Goal: Task Accomplishment & Management: Use online tool/utility

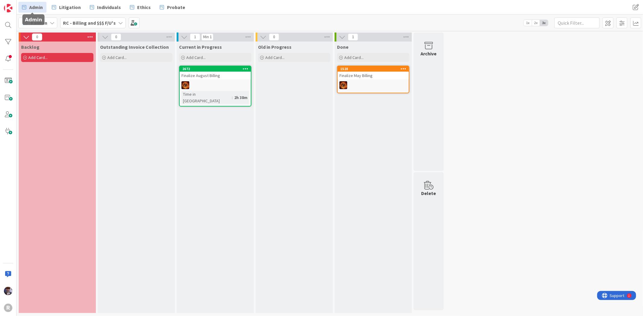
click at [41, 5] on span "Admin" at bounding box center [36, 7] width 14 height 7
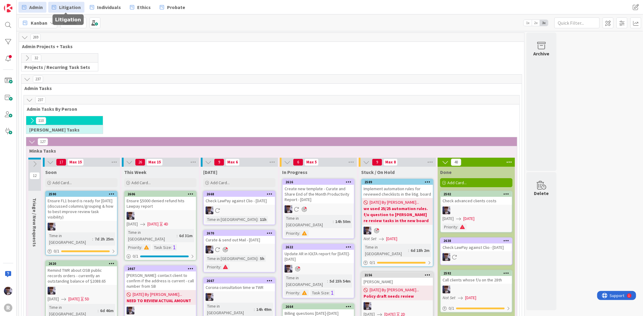
click at [68, 6] on span "Litigation" at bounding box center [70, 7] width 22 height 7
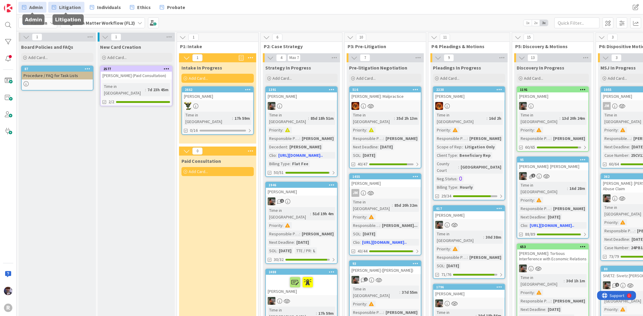
click at [36, 10] on span "Admin" at bounding box center [36, 7] width 14 height 7
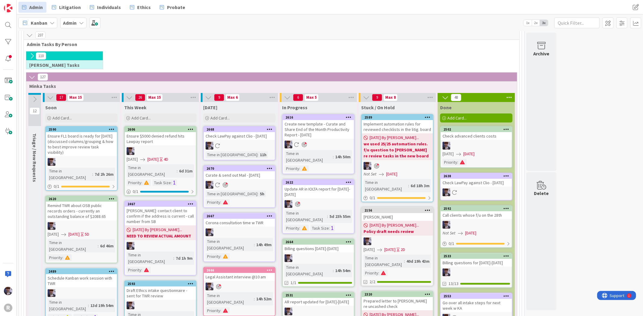
scroll to position [67, 0]
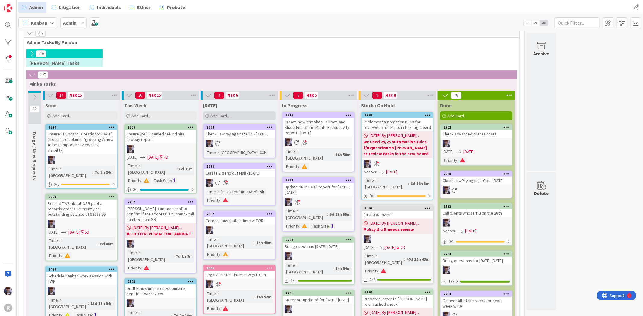
drag, startPoint x: 221, startPoint y: 117, endPoint x: 221, endPoint y: 112, distance: 4.2
click at [221, 112] on div "Add Card..." at bounding box center [239, 116] width 72 height 9
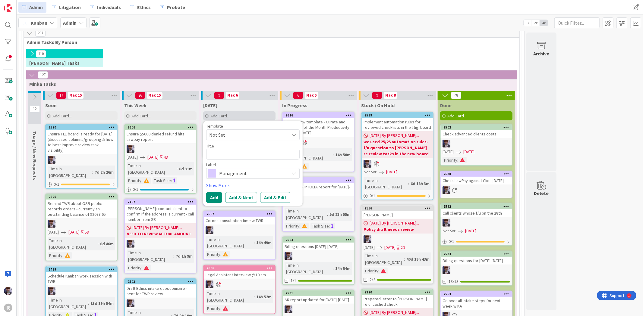
type textarea "x"
type textarea "R"
type textarea "x"
type textarea "Re"
type textarea "x"
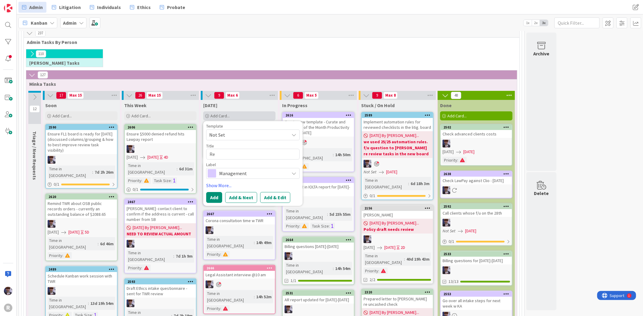
type textarea "Res"
type textarea "x"
type textarea "Resp"
type textarea "x"
type textarea "Respo"
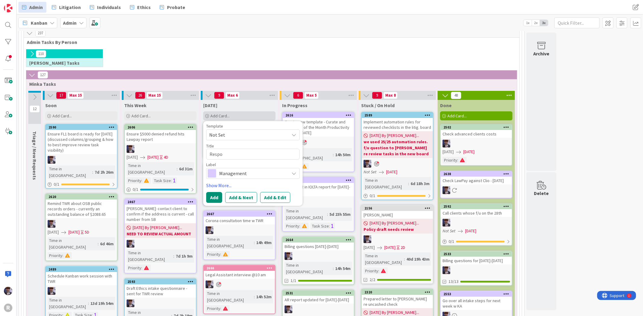
type textarea "x"
type textarea "Resp"
type textarea "x"
type textarea "Res"
type textarea "x"
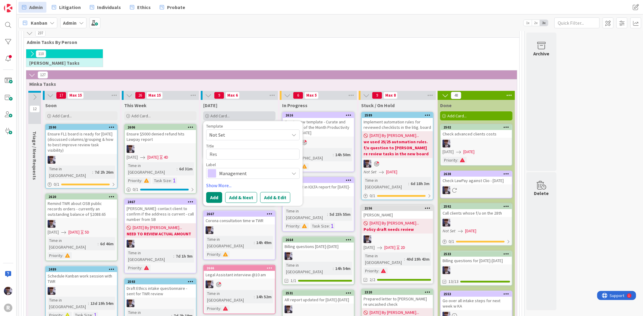
type textarea "Re"
type textarea "x"
type textarea "R"
type textarea "x"
type textarea "F"
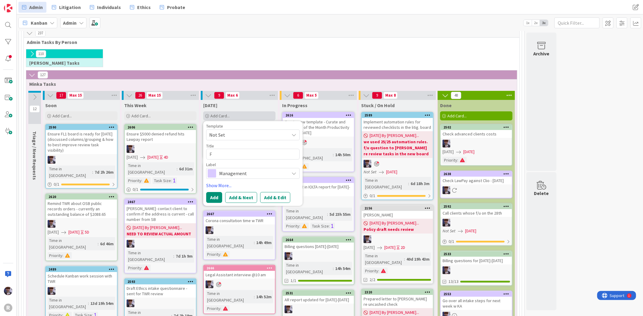
type textarea "x"
type textarea "F/"
type textarea "x"
type textarea "F/u"
type textarea "x"
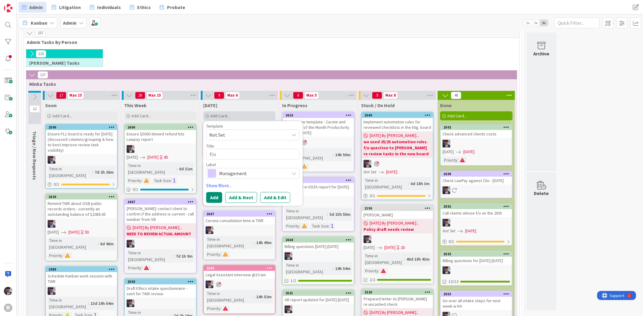
type textarea "F/u"
type textarea "x"
type textarea "F/u w"
type textarea "x"
type textarea "F/u w"
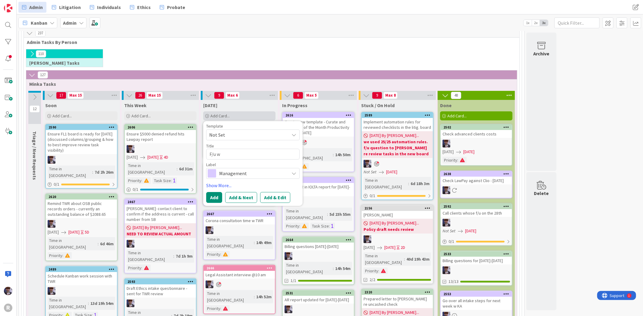
type textarea "x"
type textarea "F/u w G"
type textarea "x"
type textarea "F/u w [GEOGRAPHIC_DATA]"
type textarea "x"
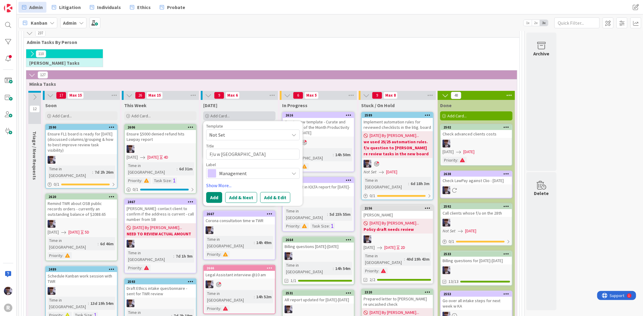
type textarea "F/u w [GEOGRAPHIC_DATA]"
type textarea "x"
type textarea "F/u w [PERSON_NAME]"
type textarea "x"
type textarea "F/u w [PERSON_NAME]"
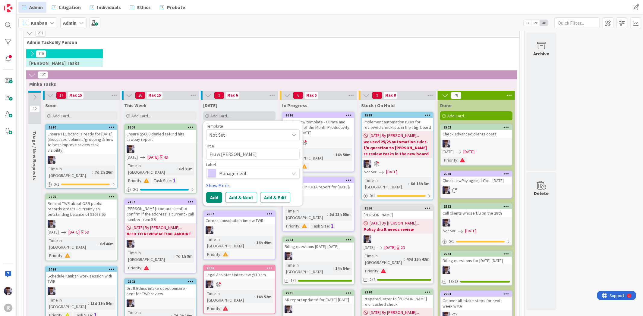
type textarea "x"
type textarea "F/u w [PERSON_NAME]"
type textarea "x"
type textarea "F/u w [PERSON_NAME] re"
type textarea "x"
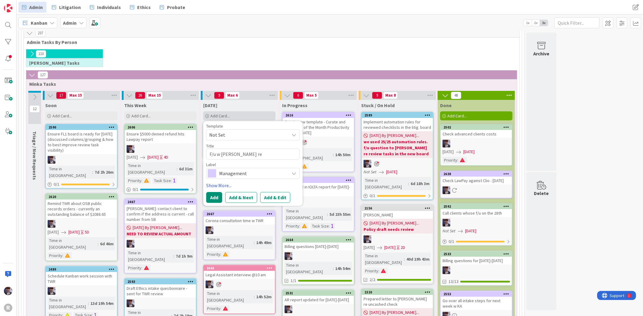
type textarea "F/u w [PERSON_NAME] re"
type textarea "x"
type textarea "F/u w [PERSON_NAME] re c"
type textarea "x"
type textarea "F/u w [PERSON_NAME] re co"
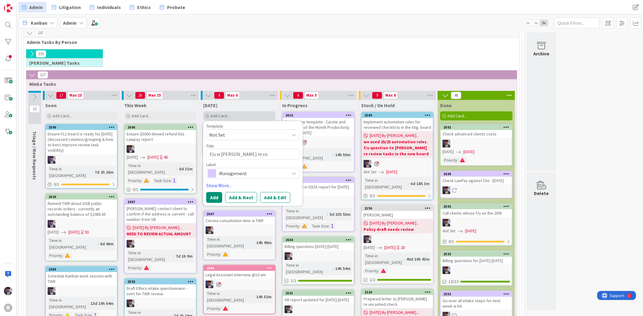
type textarea "x"
type textarea "F/u w [PERSON_NAME] re con"
type textarea "x"
type textarea "F/u w [PERSON_NAME] re cont"
type textarea "x"
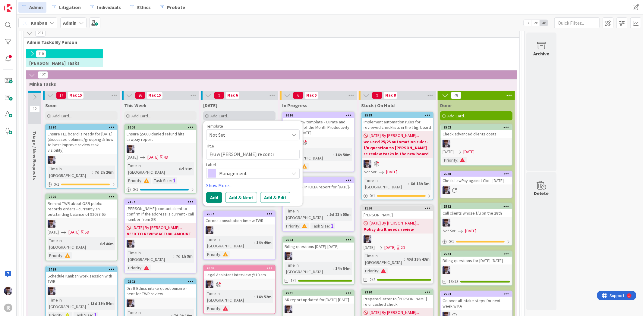
type textarea "F/u w [PERSON_NAME] re contra"
type textarea "x"
type textarea "F/u w [PERSON_NAME] re contrac"
type textarea "x"
type textarea "F/u w [PERSON_NAME] re contract"
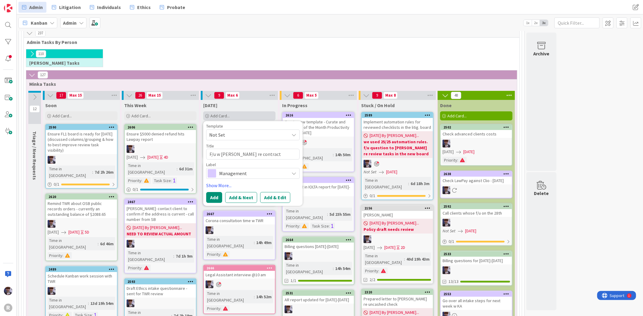
type textarea "x"
type textarea "F/u w [PERSON_NAME] re contract"
type textarea "x"
type textarea "F/u w [PERSON_NAME] re contract f"
type textarea "x"
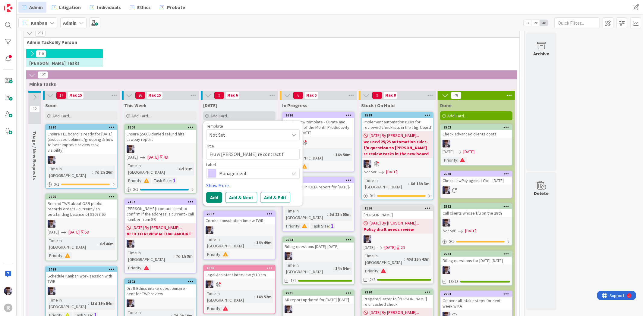
type textarea "F/u w [PERSON_NAME] re contract fo"
type textarea "x"
type textarea "F/u w [PERSON_NAME] re contract for"
type textarea "x"
type textarea "F/u w [PERSON_NAME] re contract for"
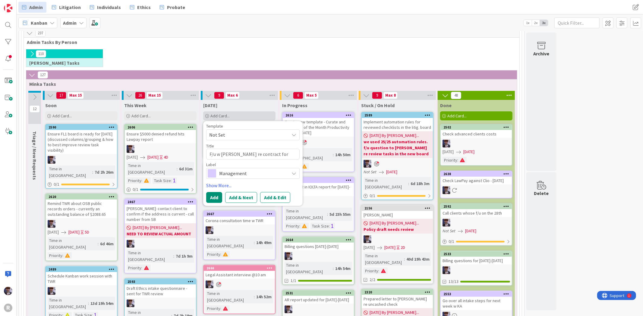
type textarea "x"
type textarea "F/u w [PERSON_NAME] re contract for x"
type textarea "x"
type textarea "F/u w [PERSON_NAME] re contract for xm"
type textarea "x"
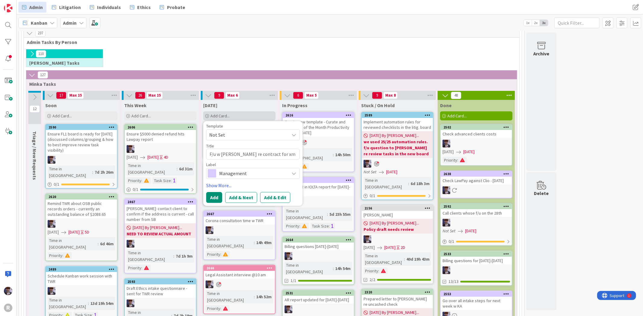
type textarea "F/u w [PERSON_NAME] re contract for xma"
type textarea "x"
type textarea "F/u w [PERSON_NAME] re contract for xmas"
type textarea "x"
type textarea "F/u w [PERSON_NAME] re contract for xmas"
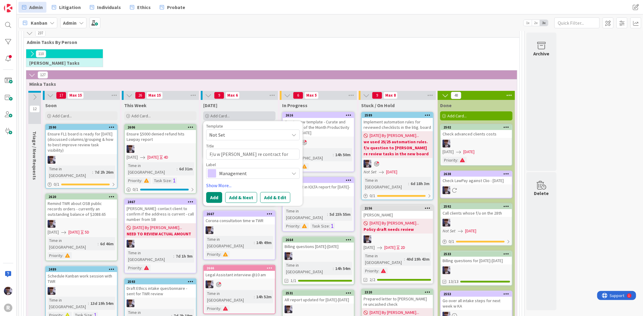
type textarea "x"
type textarea "F/u w [PERSON_NAME] re contract for xmas p"
type textarea "x"
type textarea "F/u w [PERSON_NAME] re contract for xmas pa"
type textarea "x"
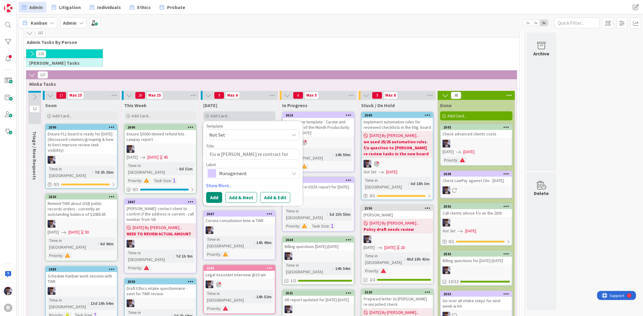
type textarea "F/u w [PERSON_NAME] re contract for xmas par"
type textarea "x"
type textarea "F/u w [PERSON_NAME] re contract for xmas part"
type textarea "x"
type textarea "F/u w [PERSON_NAME] re contract for xmas party"
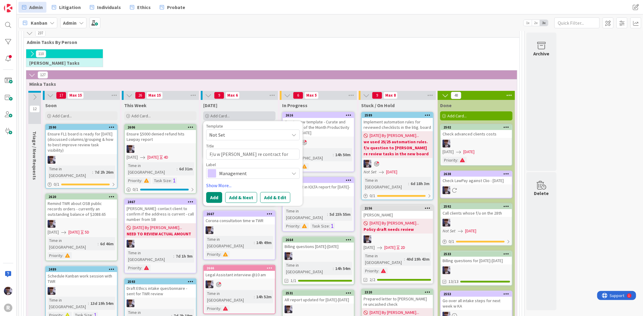
type textarea "x"
type textarea "F/u w [PERSON_NAME] re contract for xmas party"
type textarea "x"
type textarea "F/u w [PERSON_NAME] re contract for xmas party v"
type textarea "x"
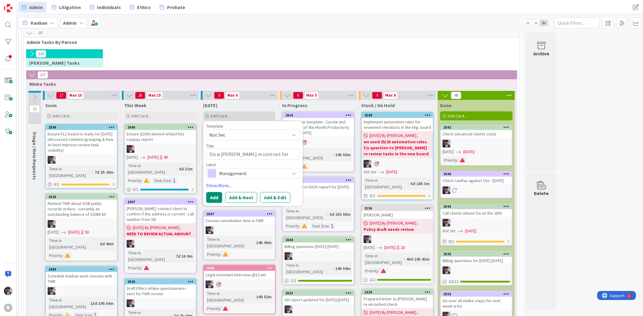
type textarea "F/u w [PERSON_NAME] re contract for xmas party ve"
type textarea "x"
type textarea "F/u w [PERSON_NAME] re contract for xmas party ven"
type textarea "x"
type textarea "F/u w [PERSON_NAME] re contract for xmas party vene"
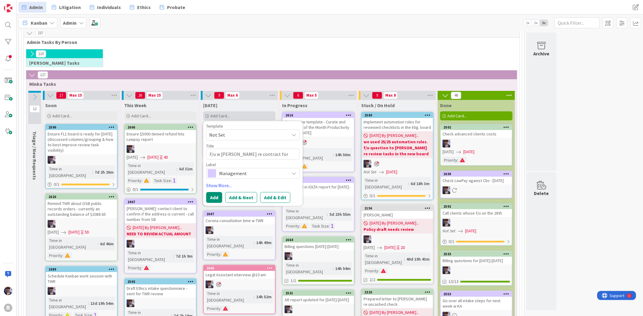
type textarea "x"
type textarea "F/u w [PERSON_NAME] re contract for xmas party veneu"
type textarea "x"
type textarea "F/u w [PERSON_NAME] re contract for xmas party vene"
type textarea "x"
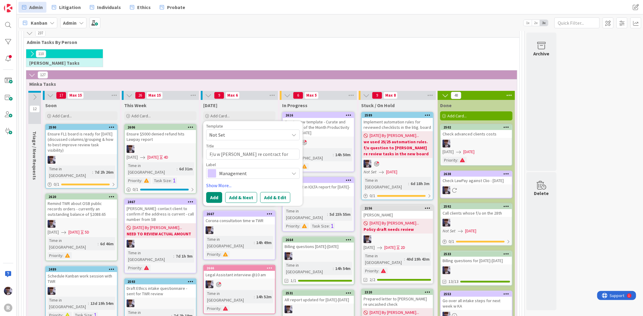
type textarea "F/u w [PERSON_NAME] re contract for xmas party ven"
type textarea "x"
type textarea "F/u w [PERSON_NAME] re contract for xmas party venu"
type textarea "x"
type textarea "F/u w [PERSON_NAME] re contract for xmas party venue"
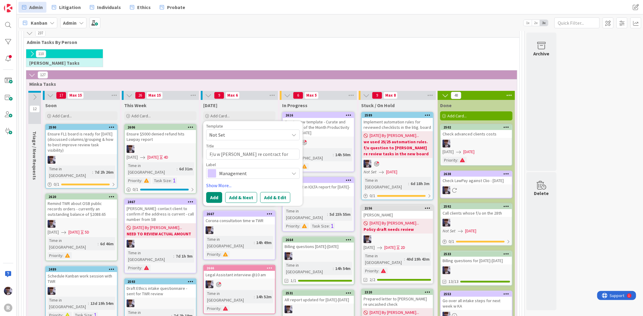
click at [251, 174] on span "Management" at bounding box center [252, 173] width 67 height 8
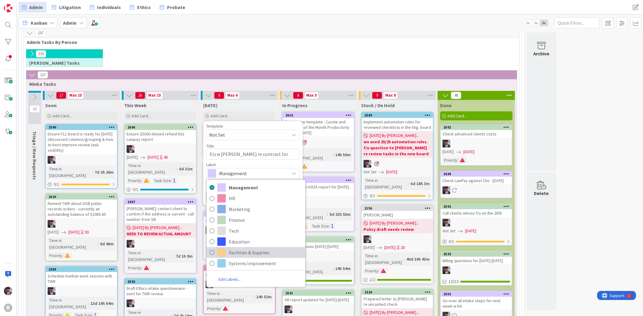
click at [249, 252] on span "Facilities & Supplies" at bounding box center [266, 252] width 74 height 9
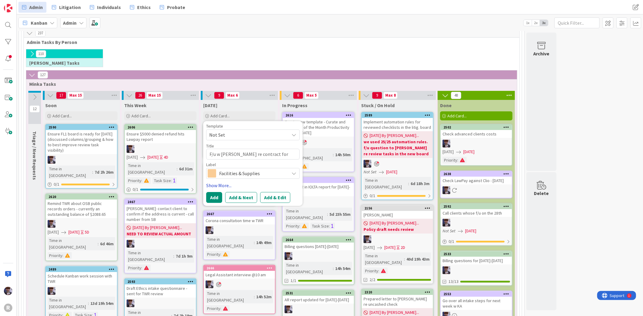
click at [219, 188] on link "Show More..." at bounding box center [252, 185] width 93 height 7
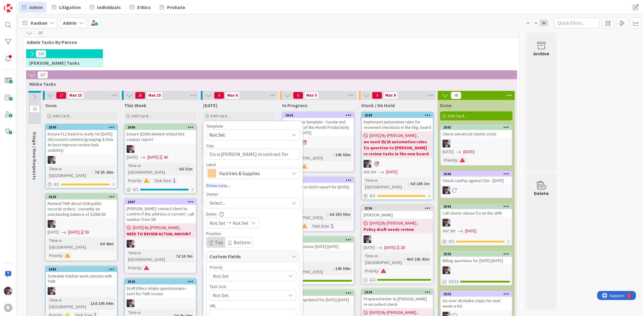
click at [225, 200] on div "Select..." at bounding box center [249, 203] width 80 height 7
click at [247, 252] on span "[PERSON_NAME]" at bounding box center [243, 253] width 29 height 9
click at [222, 279] on span "Not Set" at bounding box center [248, 276] width 70 height 8
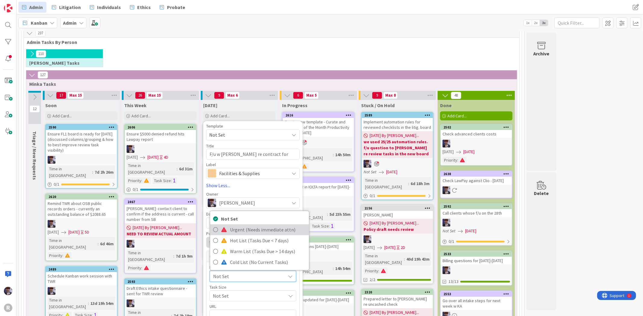
click at [241, 229] on span "Urgent (Needs immediate attn)" at bounding box center [268, 230] width 76 height 9
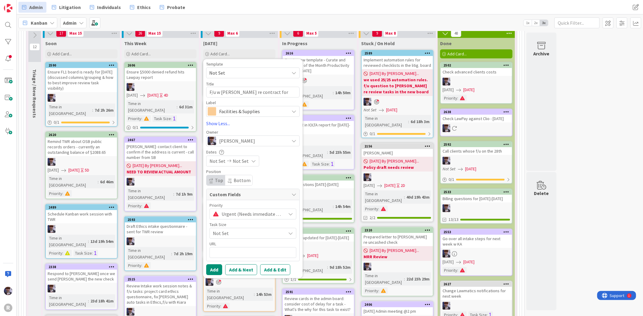
scroll to position [134, 0]
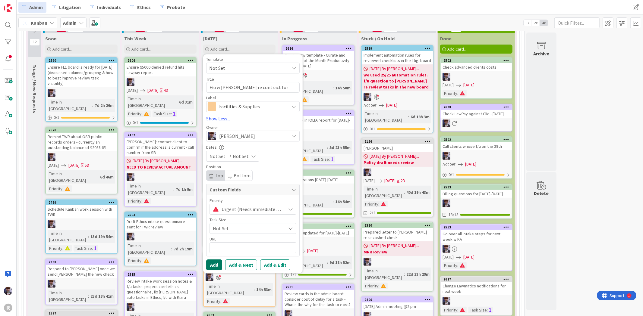
click at [216, 263] on button "Add" at bounding box center [214, 265] width 16 height 11
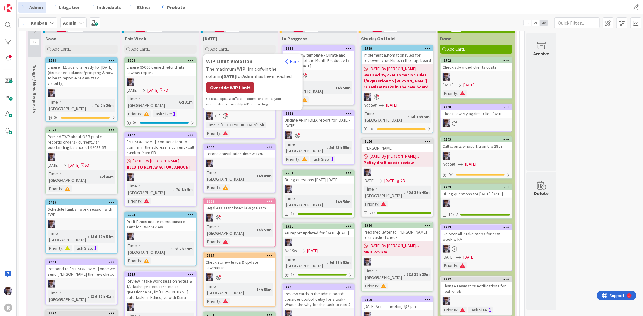
click at [242, 85] on div "Override WIP Limit" at bounding box center [230, 87] width 48 height 11
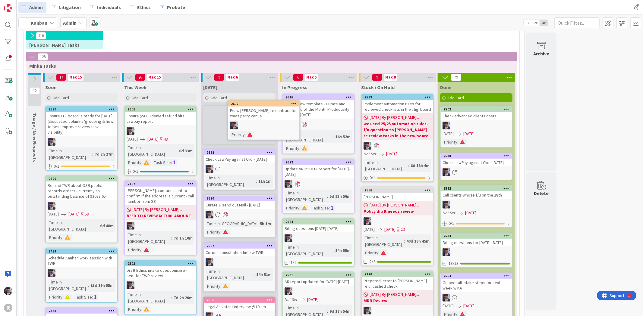
scroll to position [84, 0]
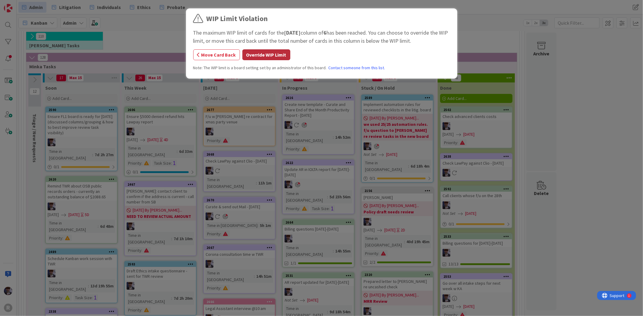
click at [265, 57] on button "Override WIP Limit" at bounding box center [266, 54] width 48 height 11
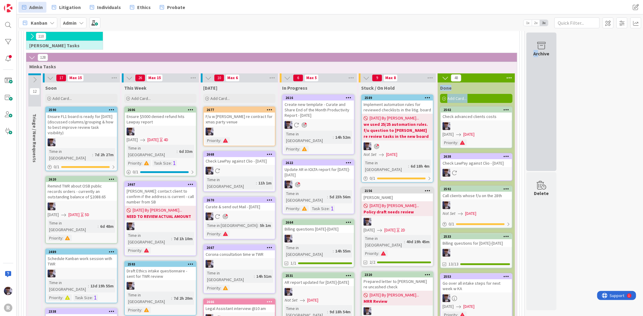
drag, startPoint x: 508, startPoint y: 77, endPoint x: 539, endPoint y: 91, distance: 33.6
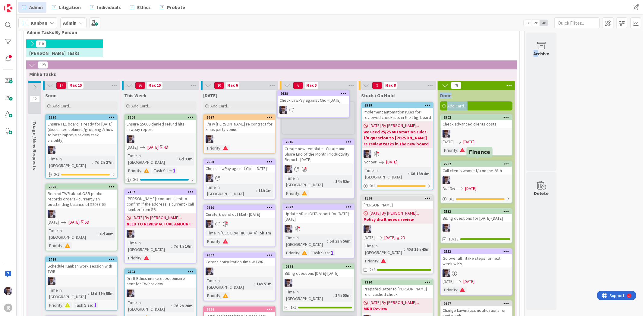
scroll to position [74, 0]
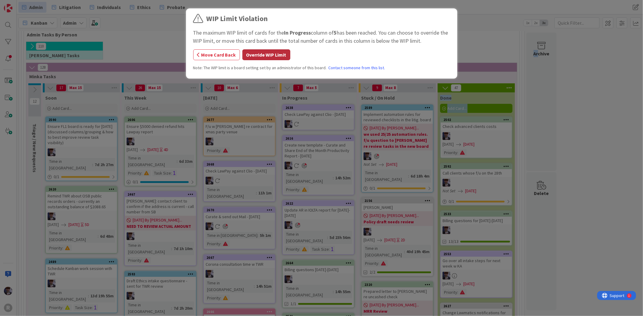
click at [279, 50] on button "Override WIP Limit" at bounding box center [266, 54] width 48 height 11
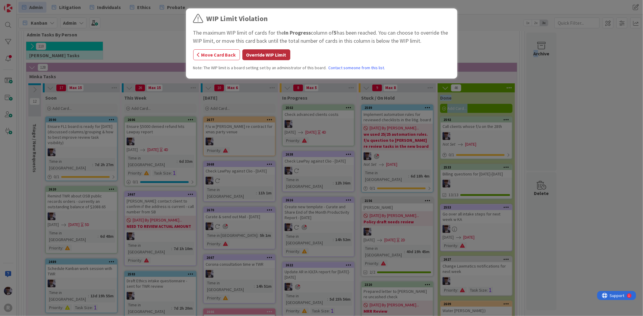
click at [260, 50] on button "Override WIP Limit" at bounding box center [266, 54] width 48 height 11
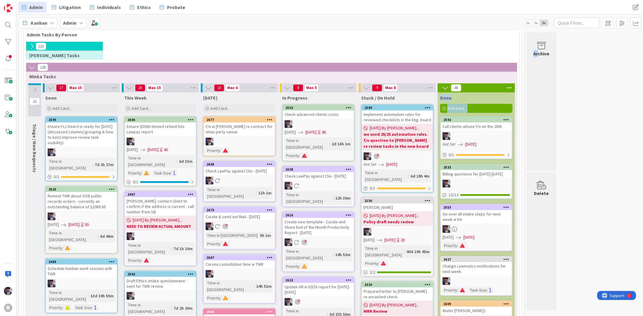
click at [508, 85] on icon at bounding box center [509, 87] width 8 height 9
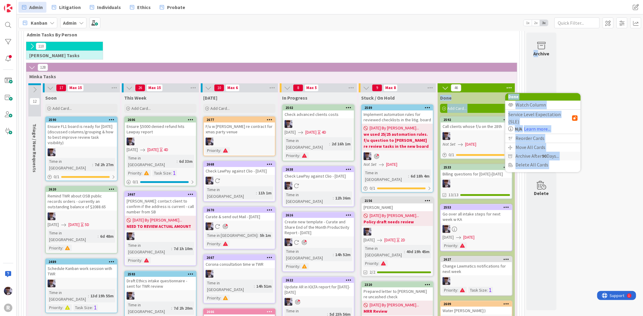
click at [533, 152] on span "Archive After 90 Days..." at bounding box center [536, 156] width 43 height 9
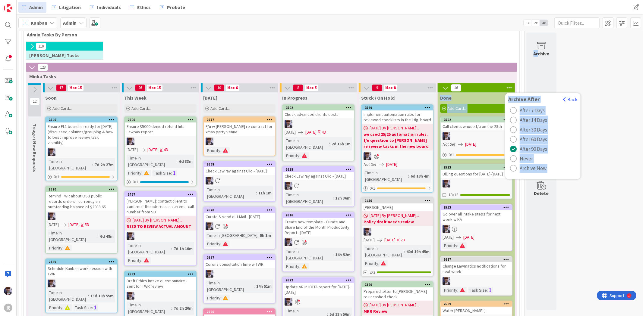
click at [537, 173] on span "Archive Now" at bounding box center [533, 168] width 27 height 9
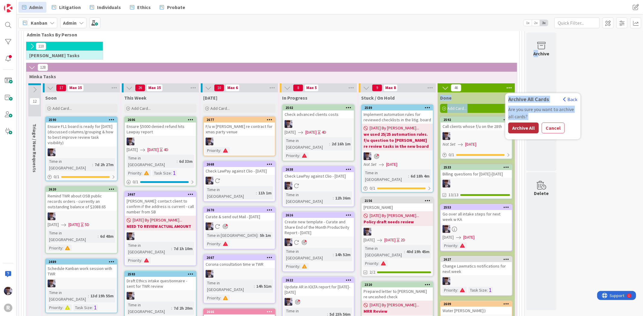
click at [521, 132] on button "Archive All" at bounding box center [523, 128] width 30 height 11
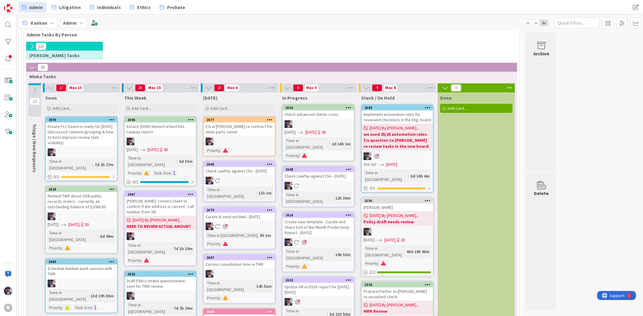
click at [389, 43] on div "110 [PERSON_NAME] Tasks" at bounding box center [271, 52] width 493 height 21
click at [33, 48] on icon at bounding box center [32, 46] width 7 height 7
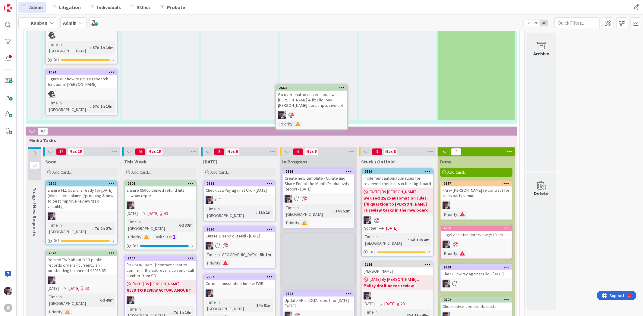
scroll to position [1038, 0]
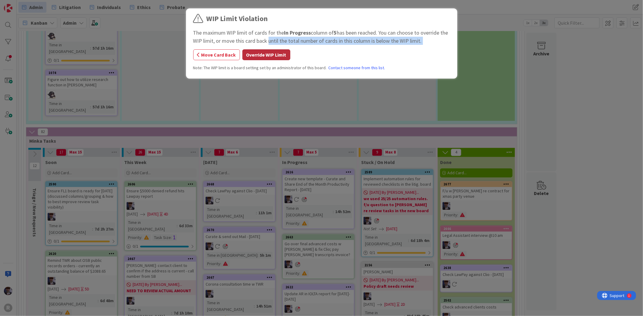
drag, startPoint x: 266, startPoint y: 47, endPoint x: 264, endPoint y: 50, distance: 3.6
click at [266, 47] on div "WIP Limit Violation The maximum WIP limit of cards for the In Progress column o…" at bounding box center [321, 44] width 257 height 62
click at [262, 54] on button "Override WIP Limit" at bounding box center [266, 54] width 48 height 11
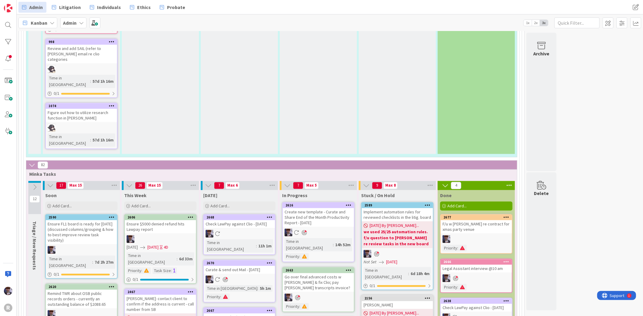
scroll to position [1005, 0]
click at [222, 190] on div "[DATE] Add Card... Template Not Set Title 0 / 128 Label Management Management H…" at bounding box center [239, 201] width 77 height 22
click at [228, 204] on span "Add Card..." at bounding box center [219, 206] width 19 height 5
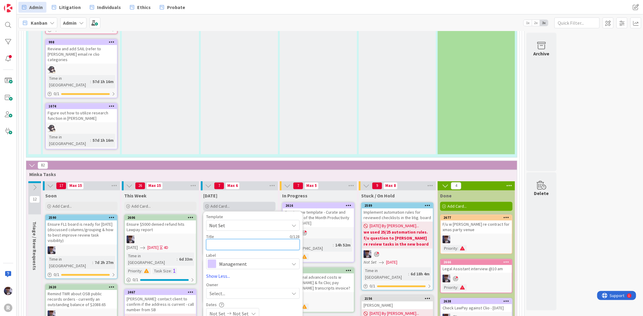
type textarea "x"
type textarea "F"
type textarea "x"
type textarea "F/"
type textarea "x"
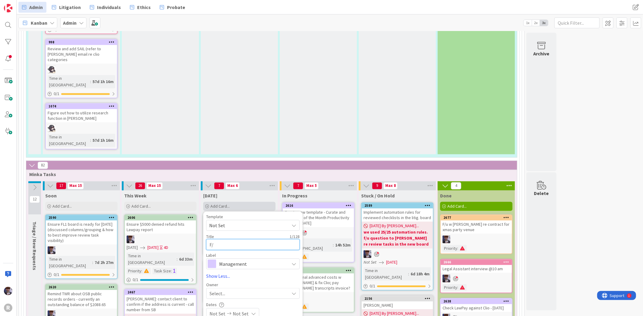
type textarea "F/u"
type textarea "x"
type textarea "F/u"
type textarea "x"
type textarea "F/u w"
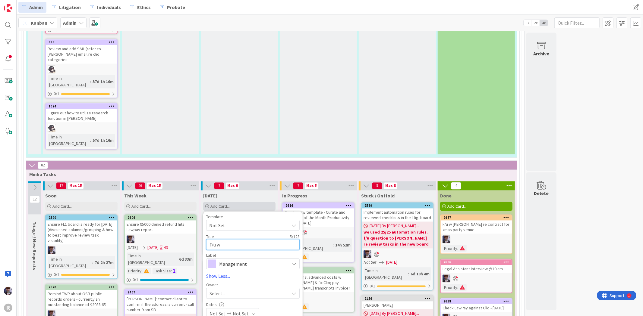
type textarea "x"
type textarea "F/u w"
type textarea "x"
type textarea "F/u w L"
type textarea "x"
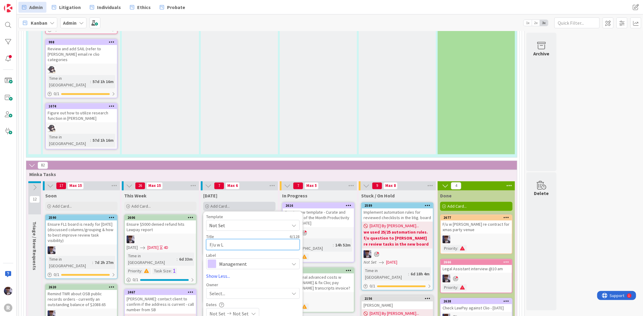
type textarea "F/u w La"
type textarea "x"
type textarea "F/u w Law"
type textarea "x"
type textarea "F/u w Lawm"
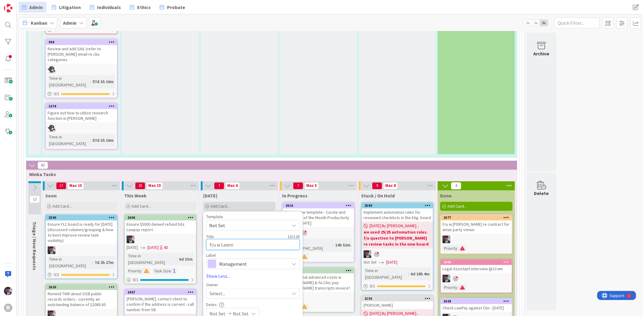
type textarea "x"
type textarea "F/u w Lawma"
type textarea "x"
type textarea "F/u w Lawmat"
type textarea "x"
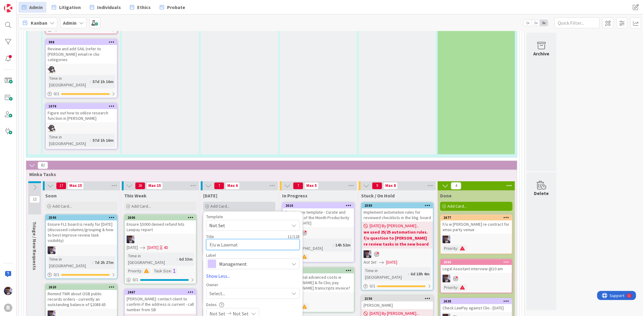
type textarea "F/u w Lawmati"
type textarea "x"
type textarea "F/u w Lawmat"
type textarea "x"
type textarea "F/u w Lawma"
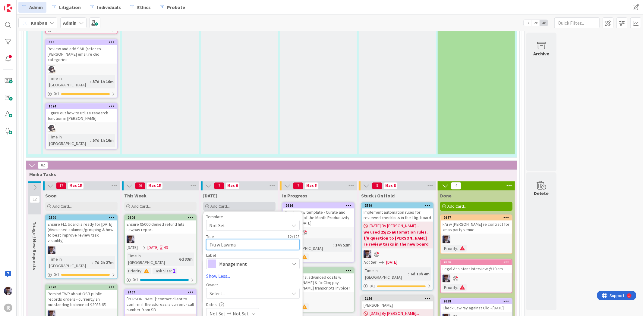
type textarea "x"
type textarea "F/u w Lawm"
type textarea "x"
type textarea "F/u w Law"
type textarea "x"
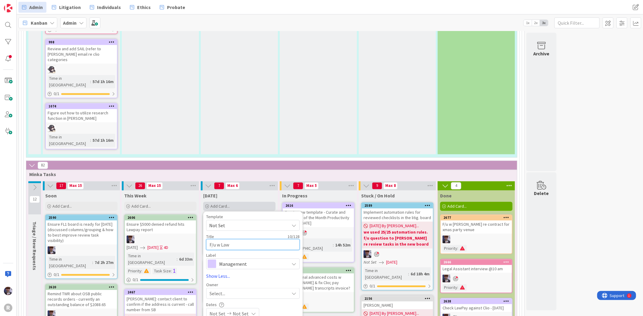
type textarea "F/u w La"
type textarea "x"
type textarea "F/u w L"
type textarea "x"
type textarea "F/u w"
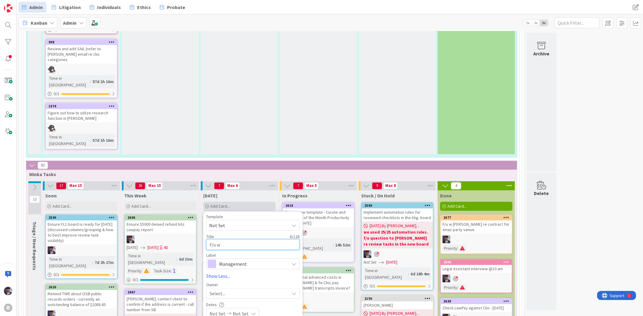
type textarea "x"
type textarea "F/u w O"
type textarea "x"
type textarea "F/u w Op"
type textarea "x"
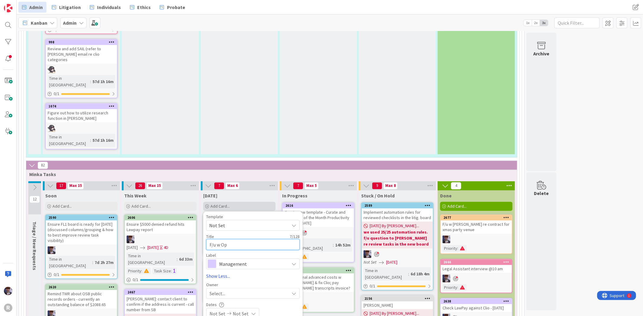
type textarea "F/u w Ope"
type textarea "x"
type textarea "F/u w Open"
type textarea "x"
type textarea "F/u w Openh"
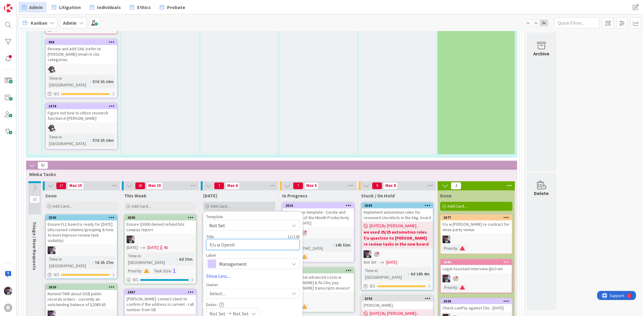
type textarea "x"
type textarea "F/u w Openho"
type textarea "x"
type textarea "F/u w Openhou"
type textarea "x"
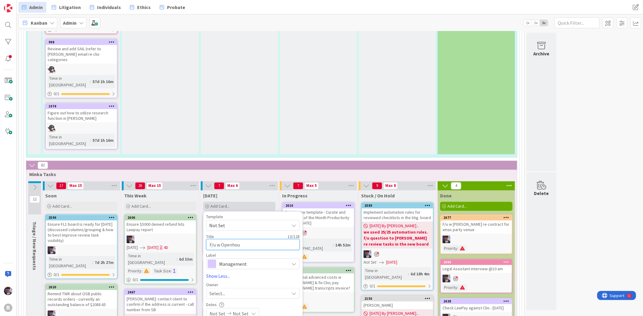
type textarea "F/u w Openhous"
type textarea "x"
type textarea "F/u w Openhouse"
type textarea "x"
type textarea "F/u w Openhouse t"
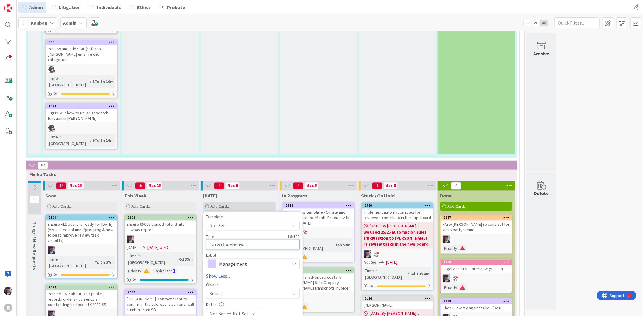
type textarea "x"
type textarea "F/u w Openhouse ta"
type textarea "x"
type textarea "F/u w Openhouse task"
type textarea "x"
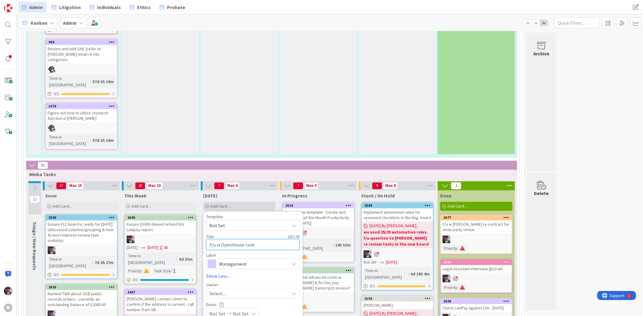
type textarea "F/u w Openhouse tasks"
type textarea "x"
type textarea "F/u w Openhouse tasks"
type textarea "x"
type textarea "F/u w Openhouse tasks -"
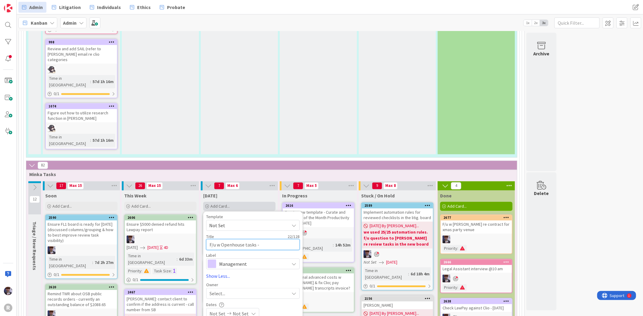
type textarea "x"
type textarea "F/u w Openhouse tasks -"
type textarea "x"
type textarea "F/u w Openhouse tasks - c"
type textarea "x"
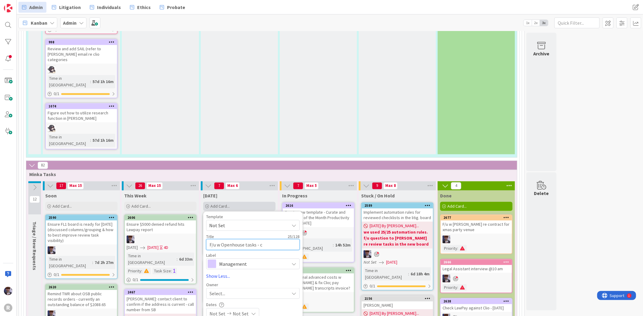
type textarea "F/u w Openhouse tasks - ch"
type textarea "x"
type textarea "F/u w Openhouse tasks - che"
type textarea "x"
type textarea "F/u w Openhouse tasks - chec"
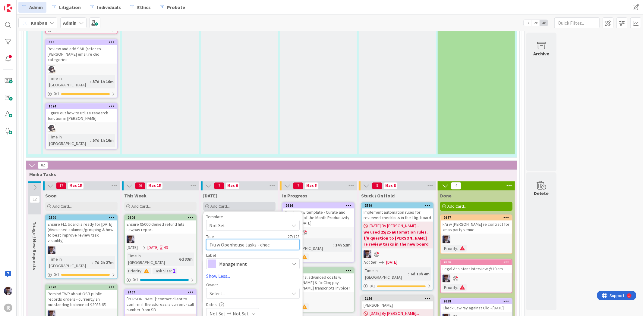
type textarea "x"
type textarea "F/u w Openhouse tasks - check"
type textarea "x"
type textarea "F/u w Openhouse tasks - check"
type textarea "x"
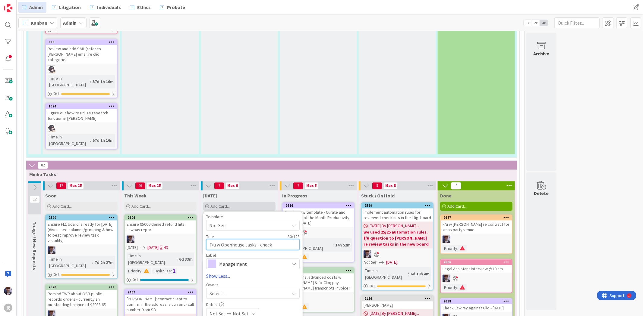
type textarea "F/u w Openhouse tasks - check a"
type textarea "x"
type textarea "F/u w Openhouse tasks - check at"
type textarea "x"
click at [249, 259] on div "Management" at bounding box center [252, 264] width 93 height 11
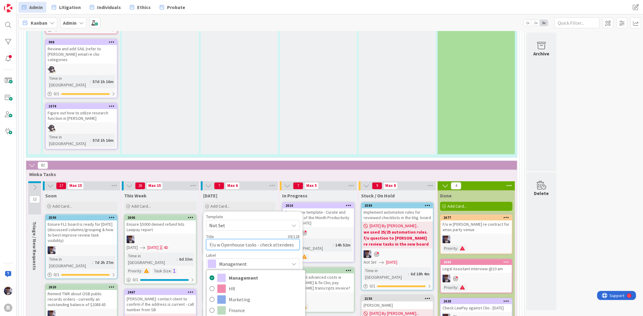
click at [233, 239] on textarea "F/u w Openhouse tasks - check attendees" at bounding box center [252, 244] width 93 height 11
click at [237, 260] on span "Management" at bounding box center [252, 264] width 67 height 8
click at [230, 290] on div "Select..." at bounding box center [249, 293] width 80 height 7
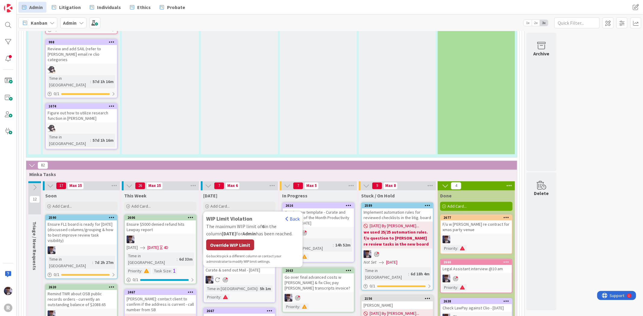
click at [233, 240] on div "Override WIP Limit" at bounding box center [230, 245] width 48 height 11
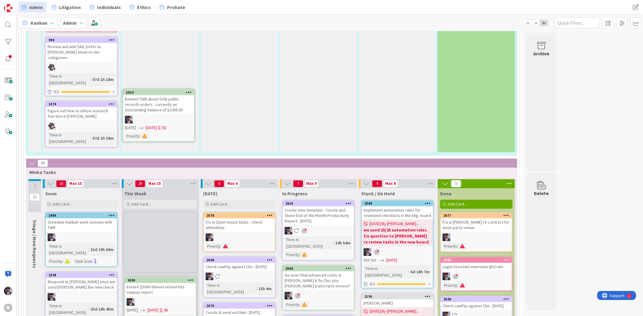
scroll to position [1005, 0]
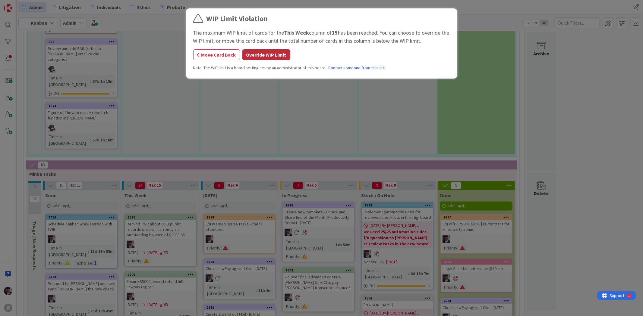
click at [267, 55] on button "Override WIP Limit" at bounding box center [266, 54] width 48 height 11
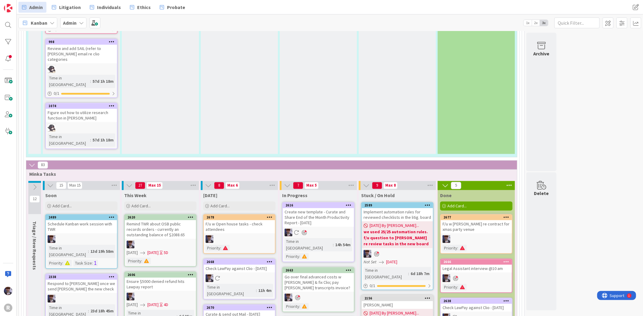
click at [172, 214] on link "2620 Remind TWR about OSB public records orders - currently an outstanding bala…" at bounding box center [160, 240] width 72 height 53
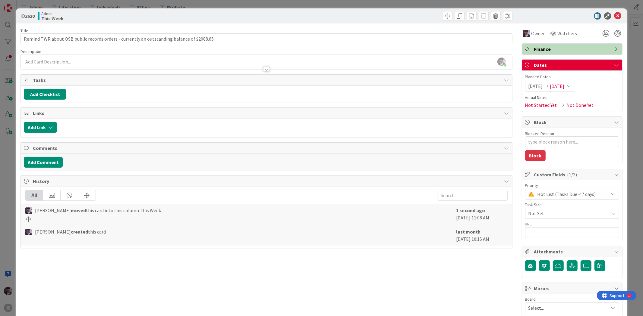
click at [543, 199] on div "Hot List (Tasks Due < 7 days)" at bounding box center [572, 194] width 94 height 11
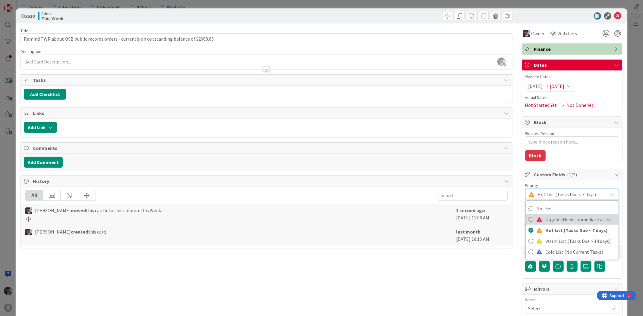
click at [546, 224] on span "Urgent (Needs immediate attn)" at bounding box center [581, 219] width 70 height 9
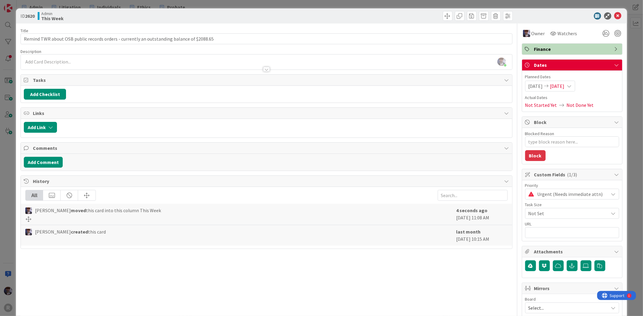
click at [632, 71] on div "ID 2620 Admin This Week Title 89 / 128 Remind TWR about OSB public records orde…" at bounding box center [321, 158] width 643 height 316
